Goal: Obtain resource: Obtain resource

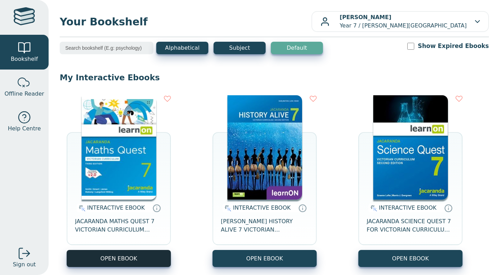
click at [127, 254] on button "OPEN EBOOK" at bounding box center [119, 258] width 104 height 17
